Goal: Information Seeking & Learning: Learn about a topic

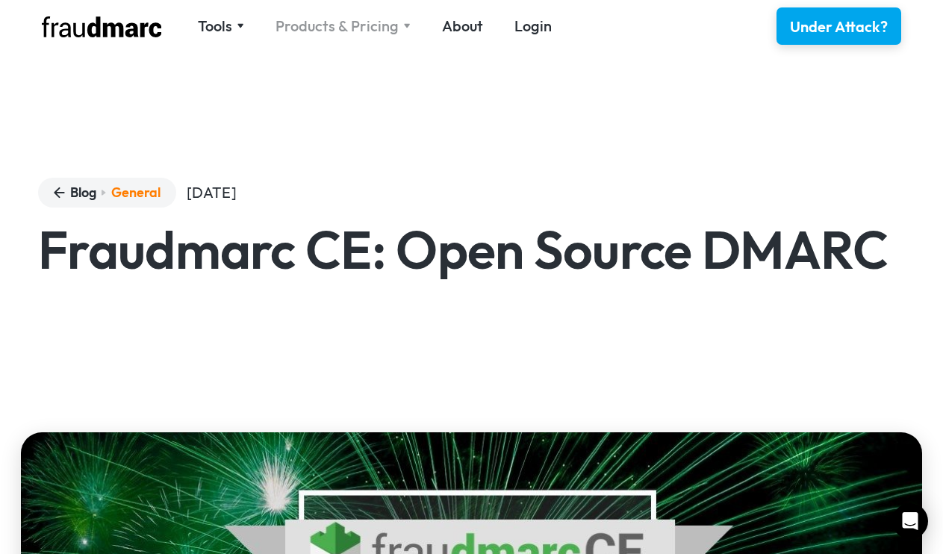
click at [343, 23] on div "Products & Pricing" at bounding box center [336, 26] width 123 height 21
click at [0, 0] on div at bounding box center [0, 0] width 0 height 0
click at [344, 31] on div "Products & Pricing" at bounding box center [336, 26] width 123 height 21
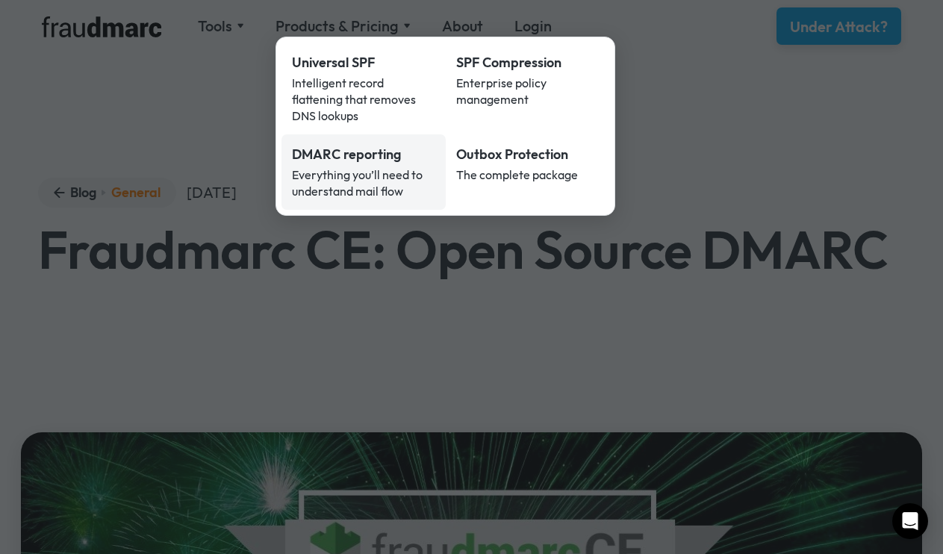
click at [343, 166] on div "Everything you’ll need to understand mail flow" at bounding box center [363, 182] width 143 height 33
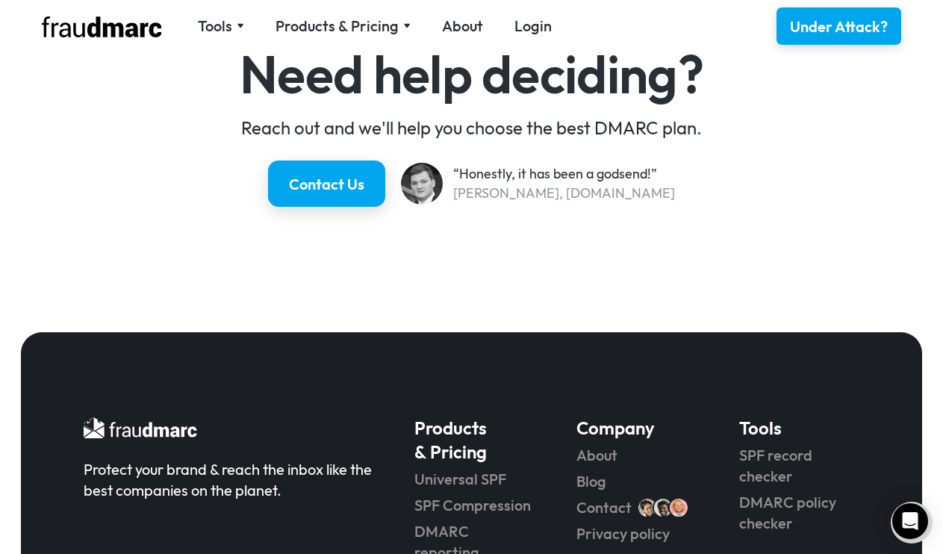
scroll to position [2815, 0]
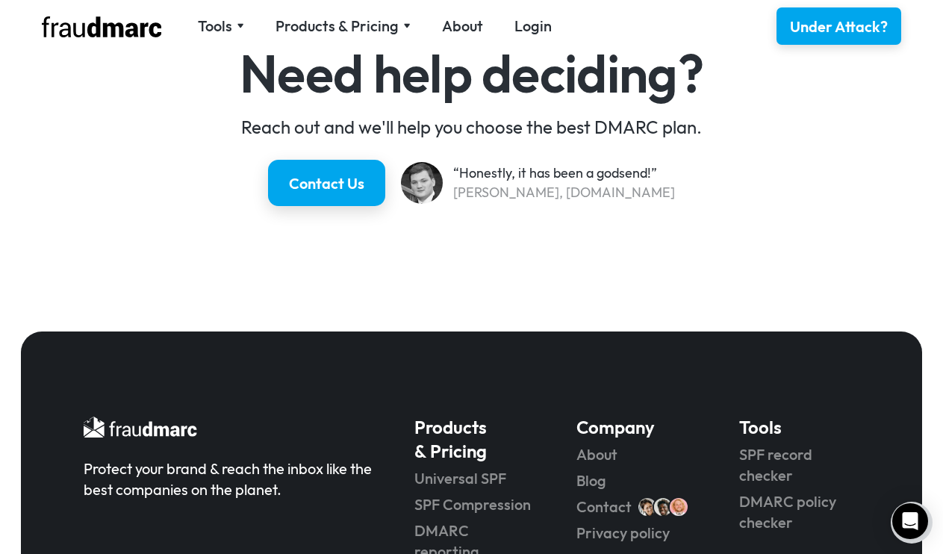
click at [349, 238] on div "Need help deciding? Reach out and we'll help you choose the best DMARC plan. Co…" at bounding box center [471, 127] width 943 height 368
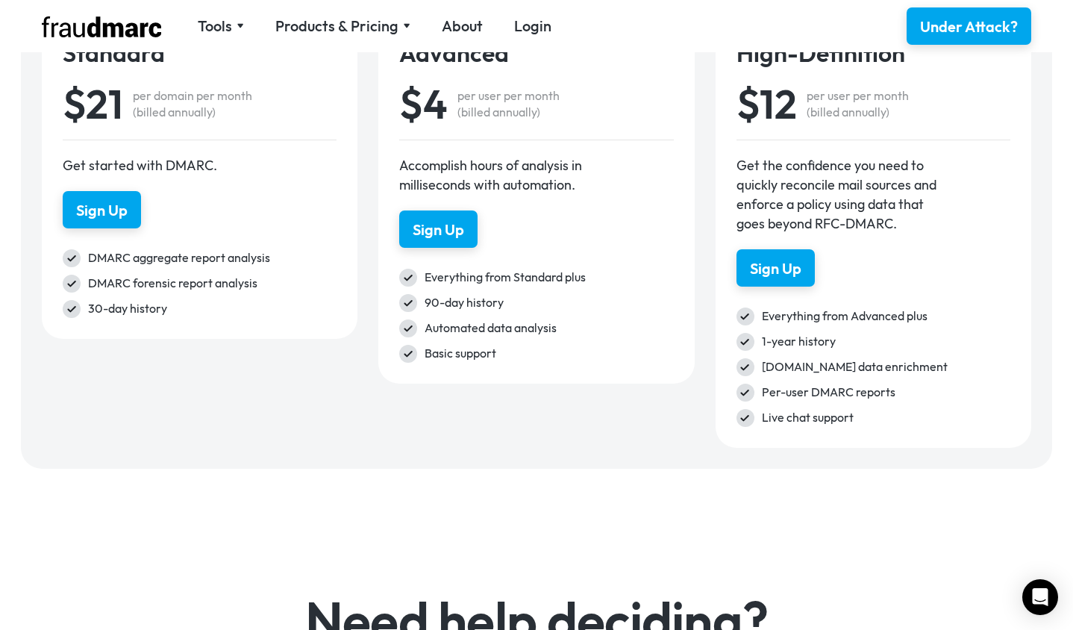
scroll to position [2026, 0]
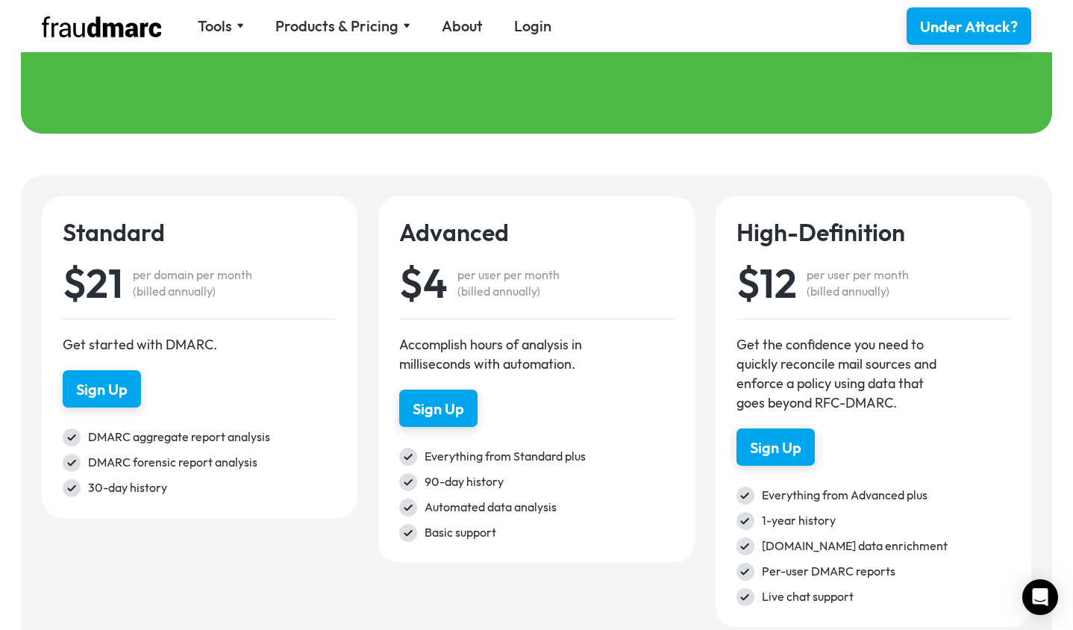
click at [319, 213] on div "Standard $21 per domain per month (billed annually) Get started with DMARC. Sig…" at bounding box center [200, 357] width 316 height 322
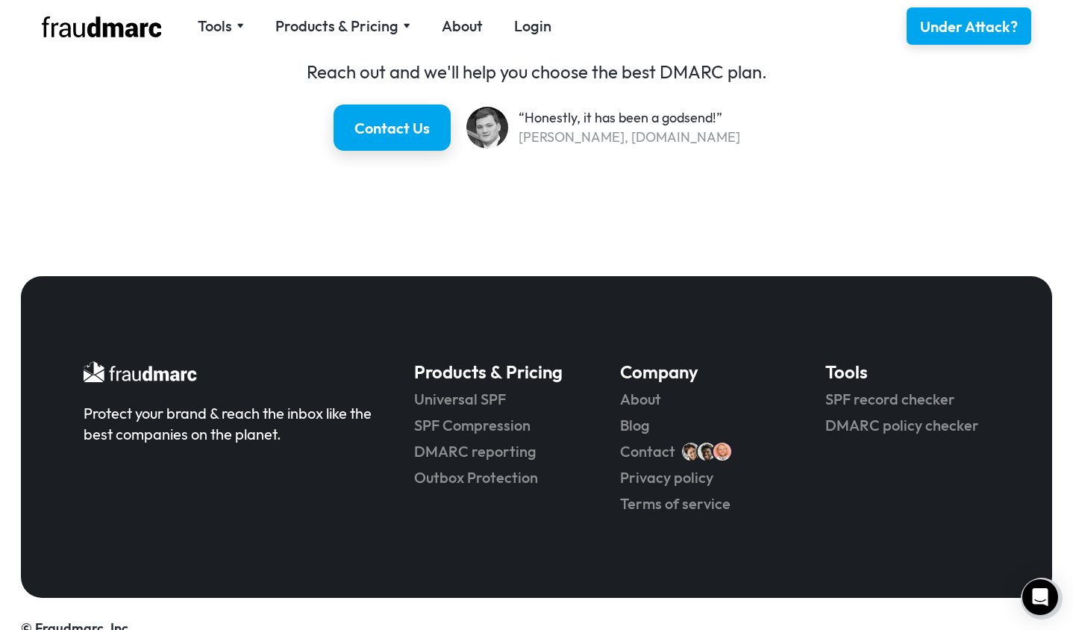
scroll to position [2837, 0]
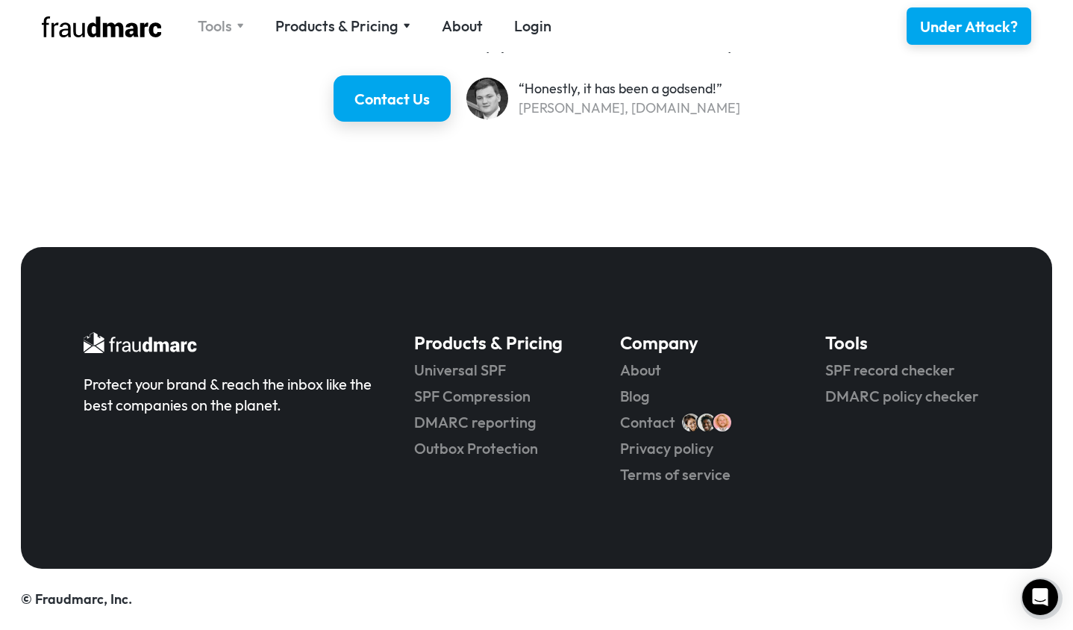
click at [226, 16] on div "Tools" at bounding box center [215, 26] width 34 height 21
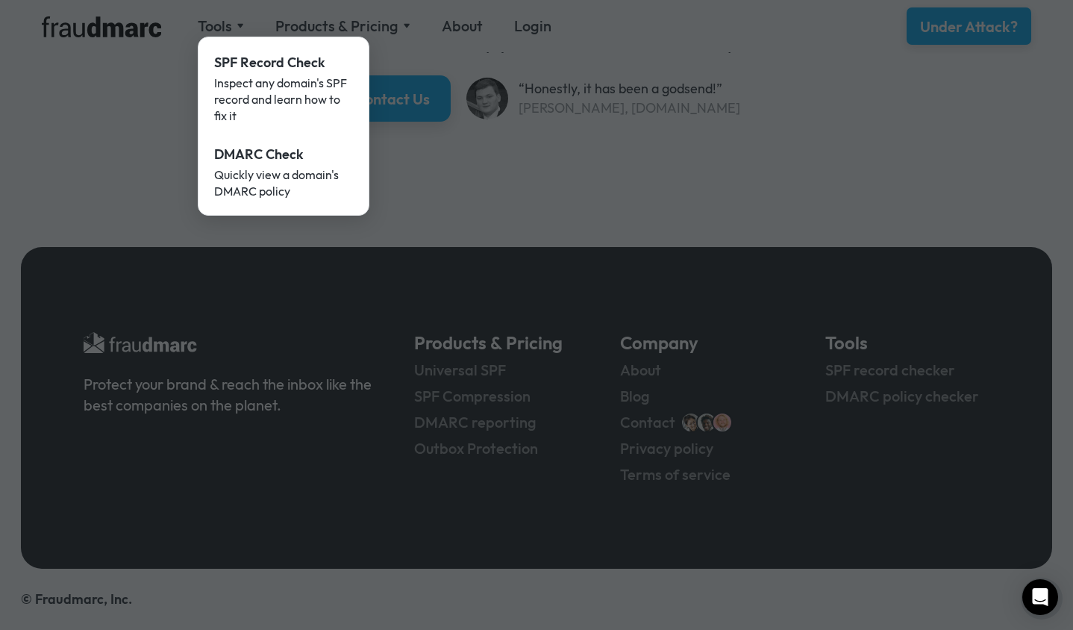
click at [290, 22] on div at bounding box center [536, 315] width 1073 height 630
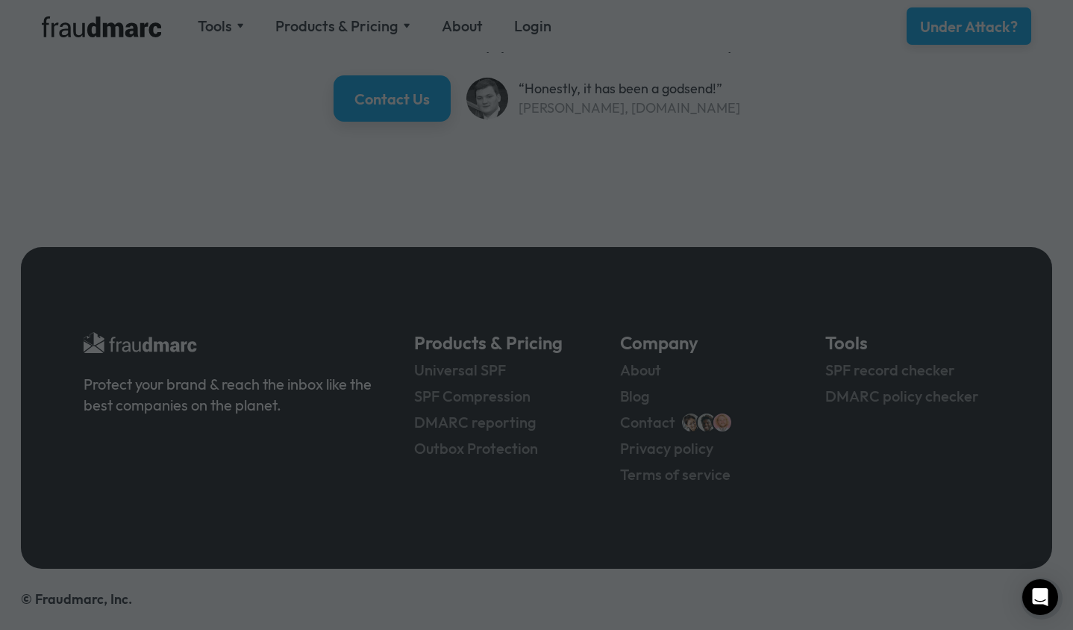
click at [314, 26] on div at bounding box center [536, 315] width 1073 height 630
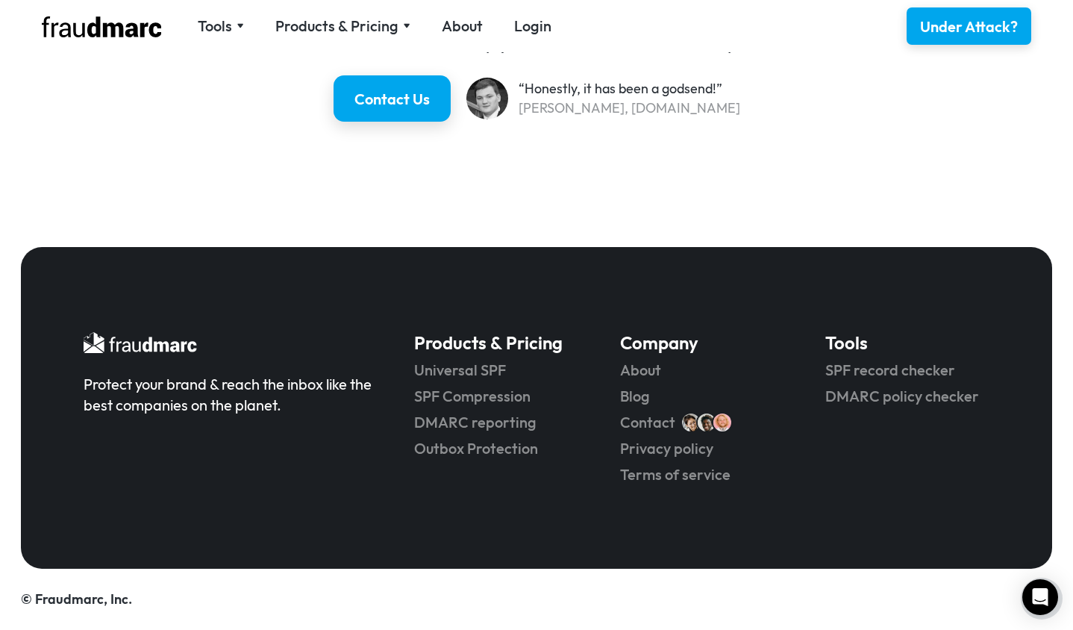
click at [314, 26] on div "Products & Pricing" at bounding box center [336, 26] width 123 height 21
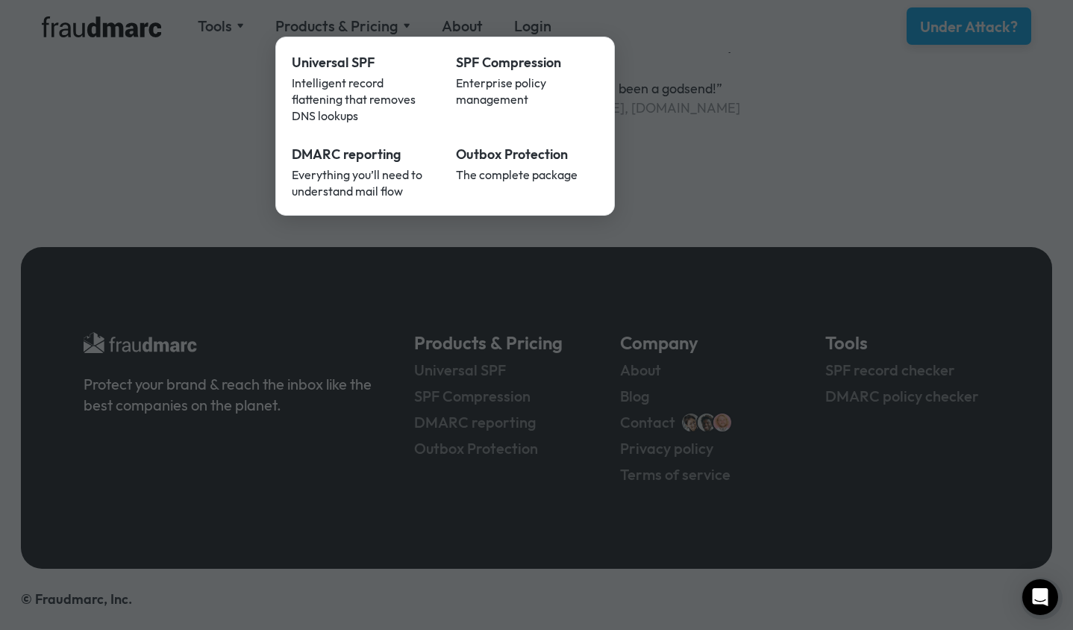
click at [314, 26] on div at bounding box center [536, 315] width 1073 height 630
